Goal: Information Seeking & Learning: Learn about a topic

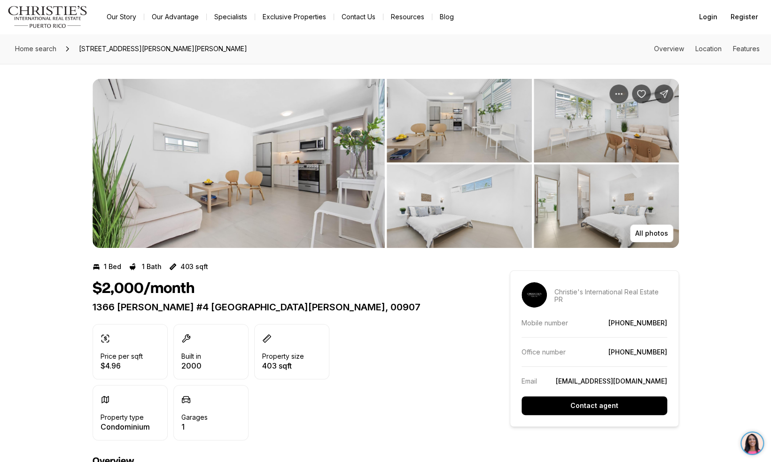
click at [207, 196] on img "View image gallery" at bounding box center [239, 163] width 292 height 169
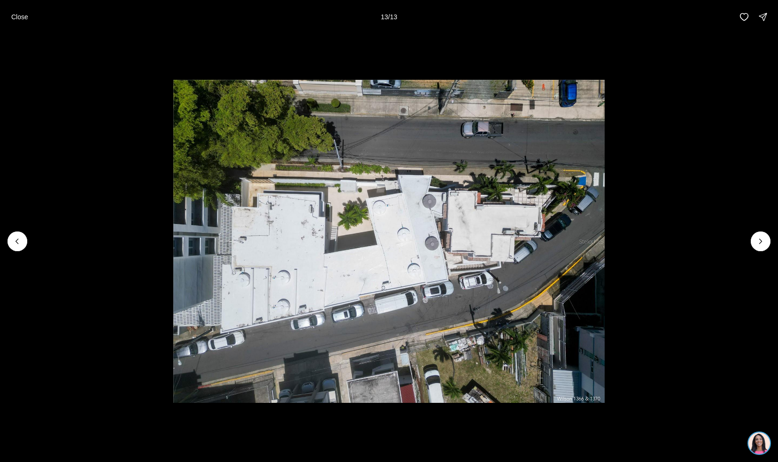
click at [39, 240] on li "13 of 13" at bounding box center [389, 241] width 778 height 415
click at [18, 234] on button "Previous slide" at bounding box center [18, 242] width 20 height 20
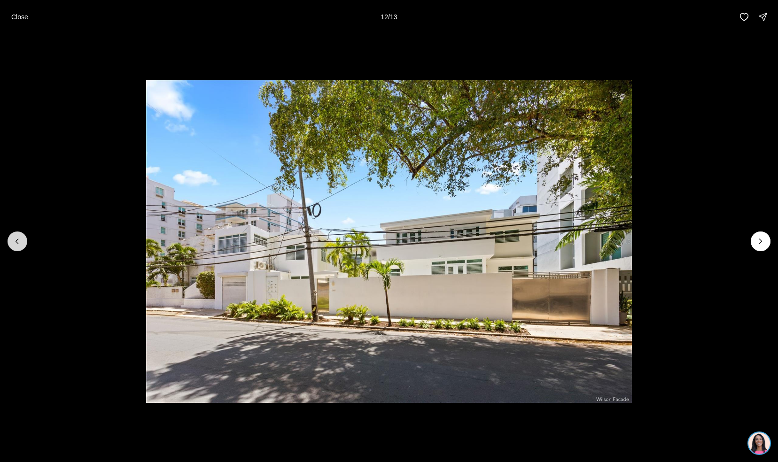
click at [8, 244] on button "Previous slide" at bounding box center [18, 242] width 20 height 20
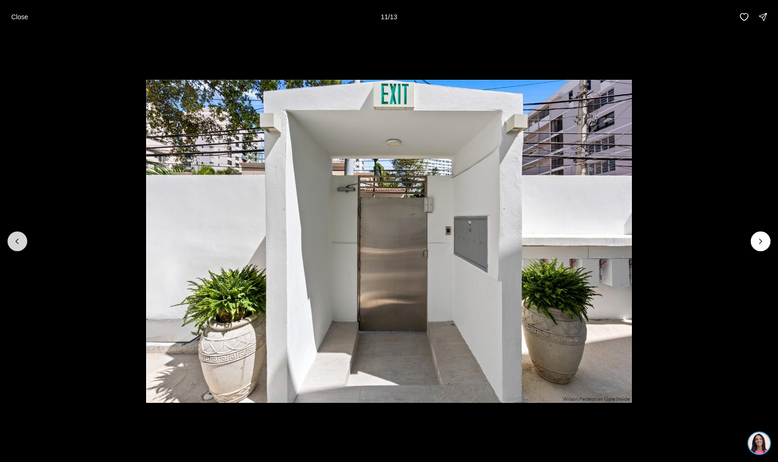
click at [20, 244] on icon "Previous slide" at bounding box center [17, 241] width 9 height 9
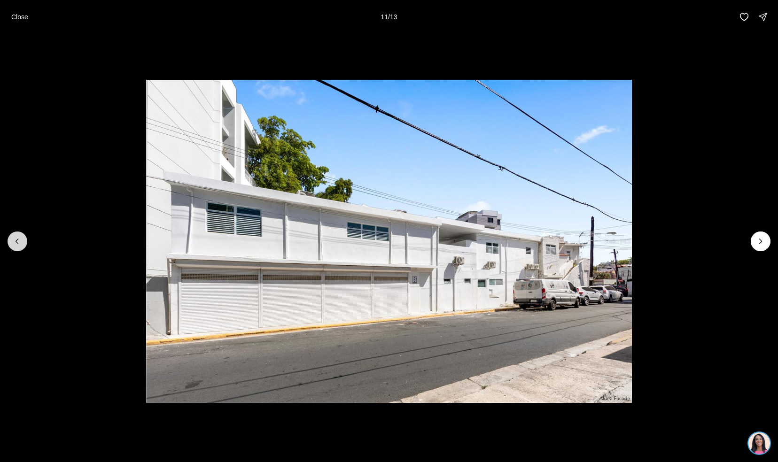
click at [22, 244] on button "Previous slide" at bounding box center [18, 242] width 20 height 20
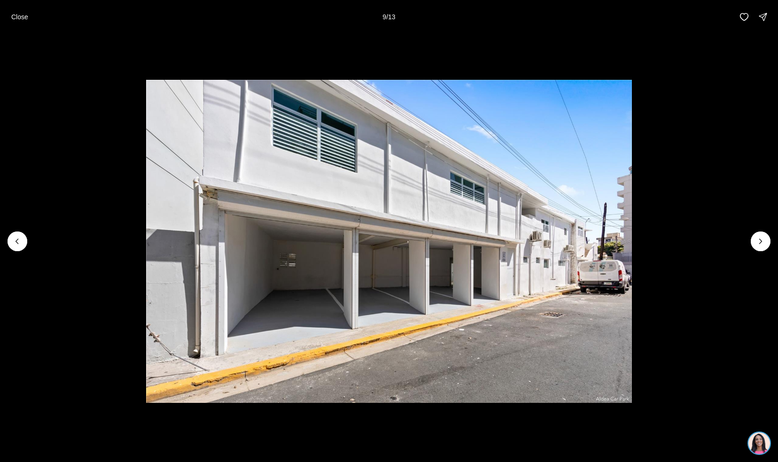
click at [28, 245] on li "9 of 13" at bounding box center [389, 241] width 778 height 415
click at [17, 242] on icon "Previous slide" at bounding box center [17, 241] width 9 height 9
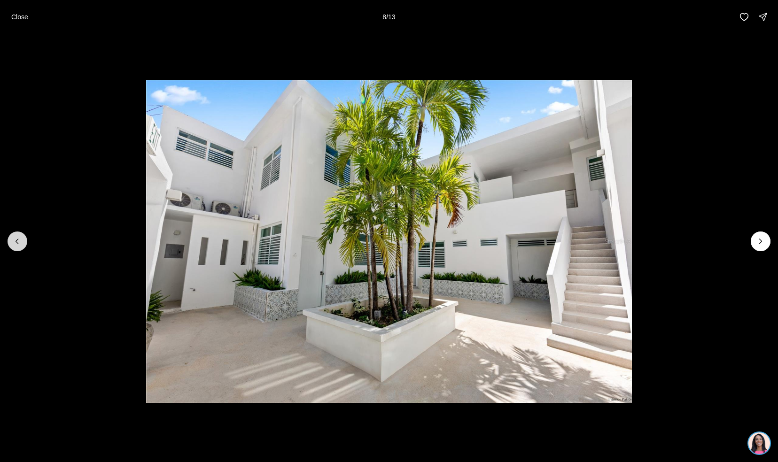
click at [22, 243] on button "Previous slide" at bounding box center [18, 242] width 20 height 20
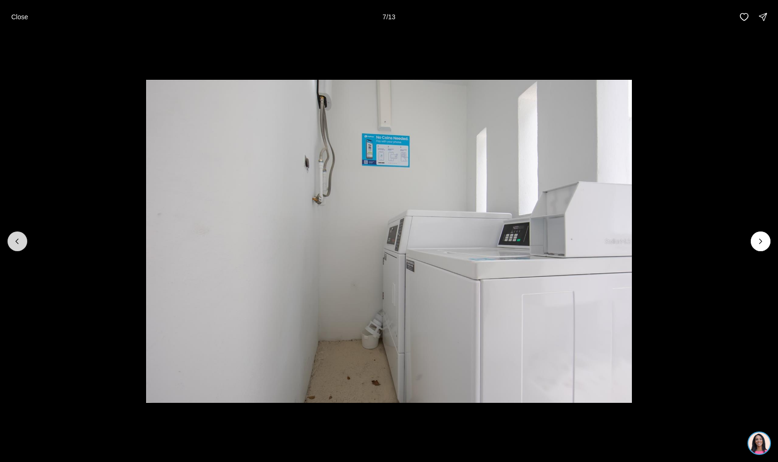
click at [18, 243] on icon "Previous slide" at bounding box center [17, 241] width 9 height 9
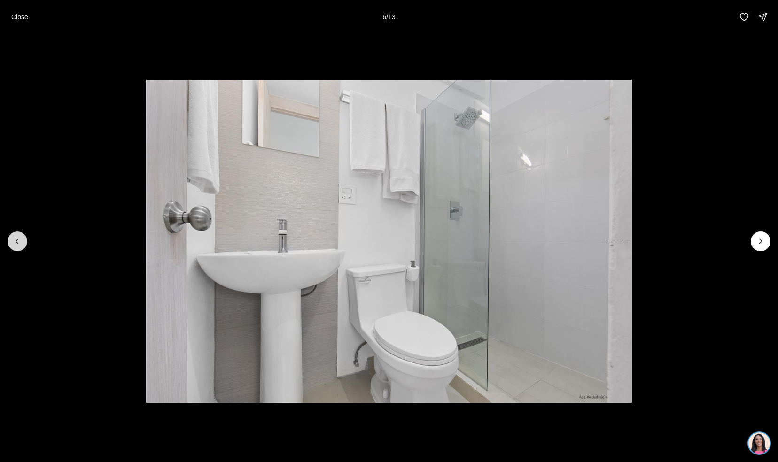
click at [23, 246] on button "Previous slide" at bounding box center [18, 242] width 20 height 20
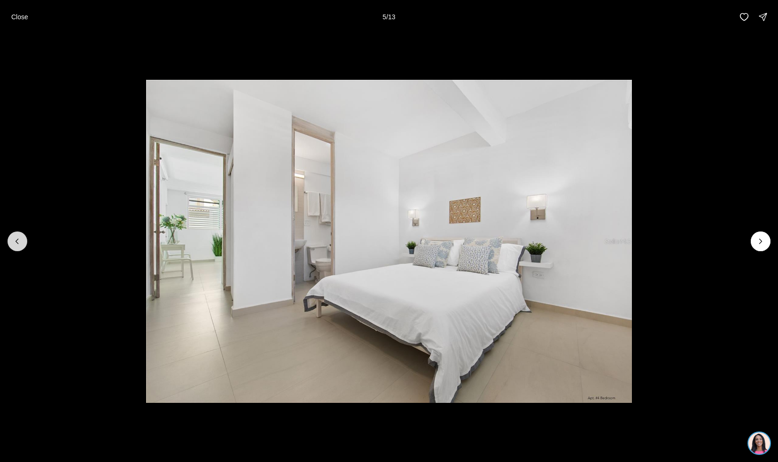
click at [17, 242] on icon "Previous slide" at bounding box center [17, 241] width 9 height 9
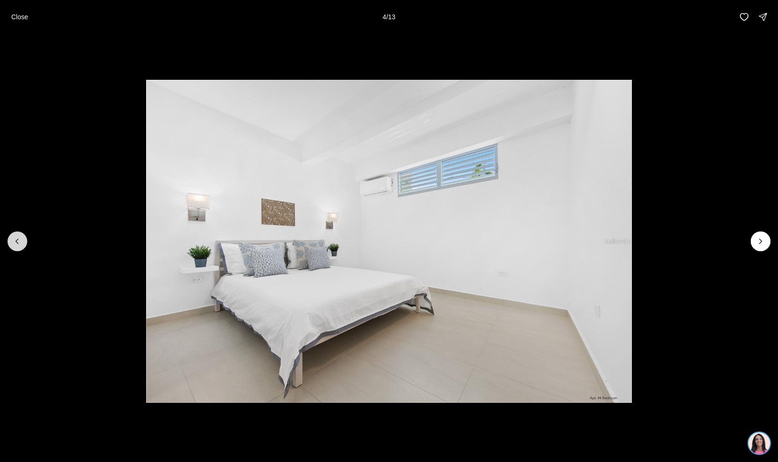
click at [25, 243] on button "Previous slide" at bounding box center [18, 242] width 20 height 20
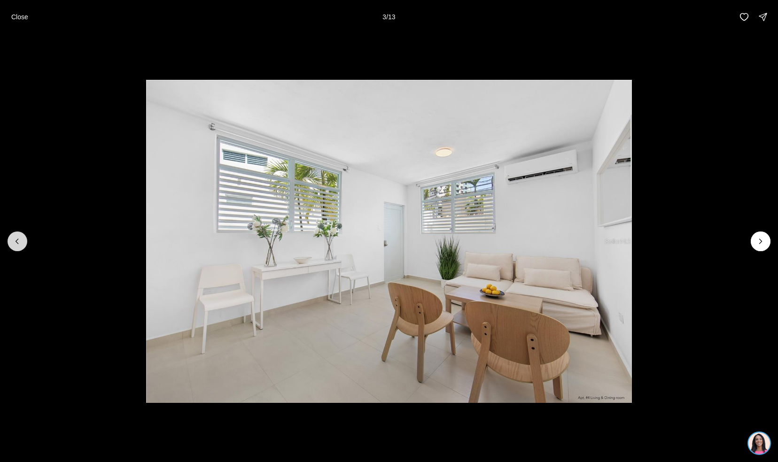
click at [22, 248] on button "Previous slide" at bounding box center [18, 242] width 20 height 20
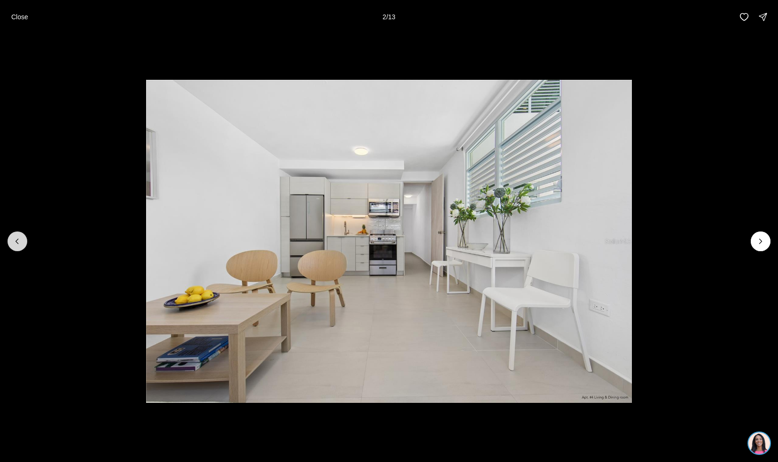
click at [23, 240] on button "Previous slide" at bounding box center [18, 242] width 20 height 20
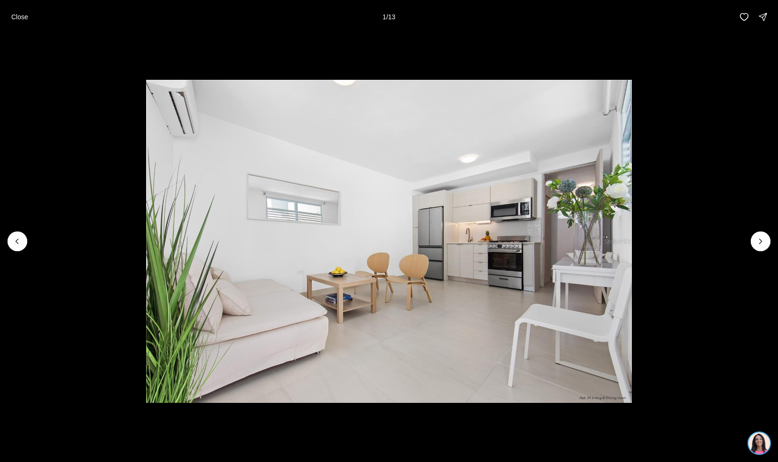
click at [11, 242] on div at bounding box center [18, 242] width 20 height 20
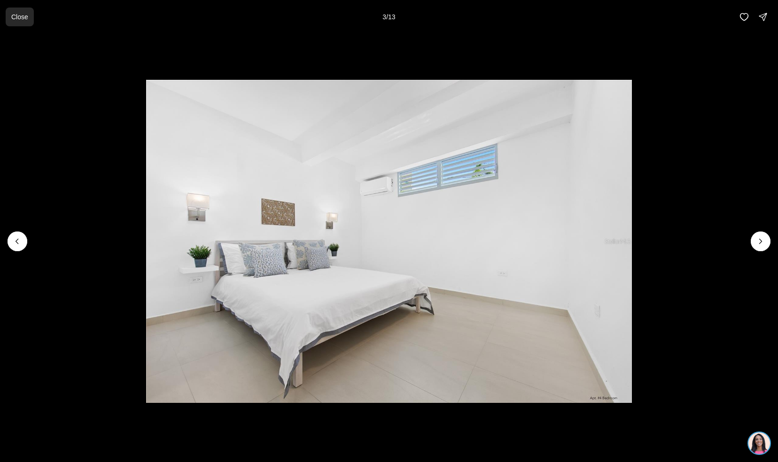
click at [19, 9] on button "Close" at bounding box center [20, 17] width 28 height 19
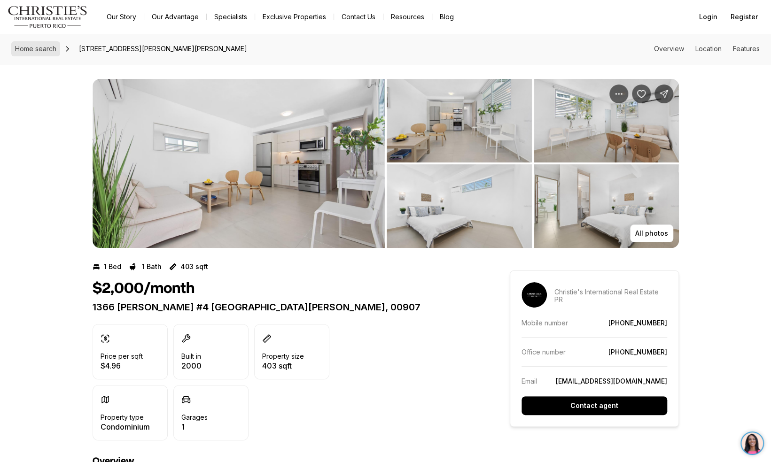
click at [35, 51] on span "Home search" at bounding box center [35, 49] width 41 height 8
